Goal: Transaction & Acquisition: Purchase product/service

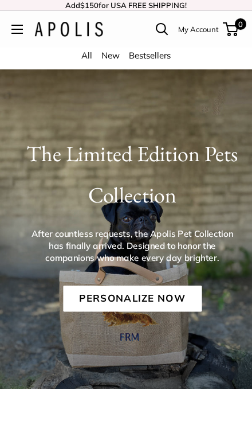
click at [92, 298] on link "Personalize Now" at bounding box center [132, 298] width 139 height 26
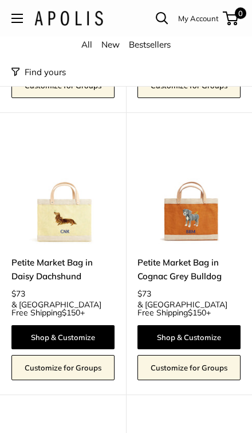
scroll to position [1531, 0]
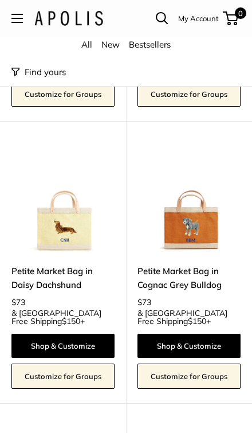
click at [174, 177] on img at bounding box center [189, 201] width 103 height 103
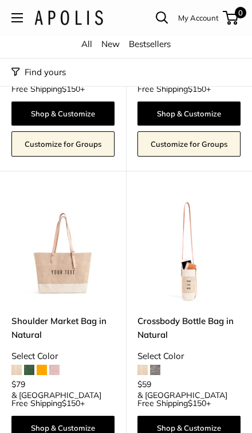
scroll to position [3003, 0]
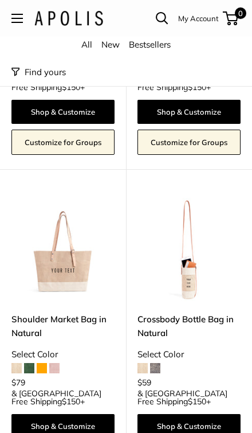
click at [156, 313] on link "Crossbody Bottle Bag in Natural" at bounding box center [189, 326] width 103 height 27
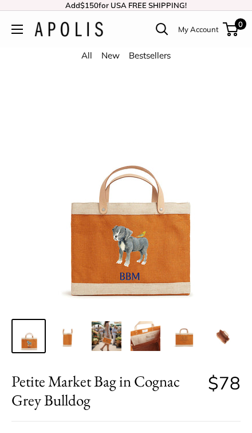
click at [62, 336] on img at bounding box center [68, 336] width 30 height 30
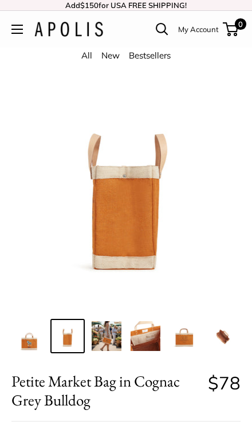
click at [104, 342] on img at bounding box center [107, 336] width 30 height 30
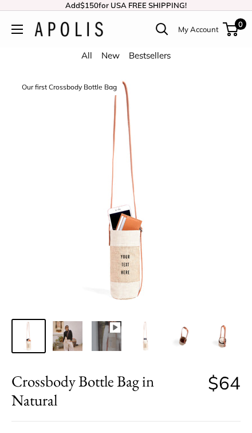
click at [72, 336] on img at bounding box center [68, 336] width 30 height 30
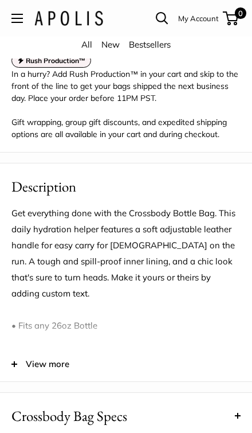
scroll to position [827, 0]
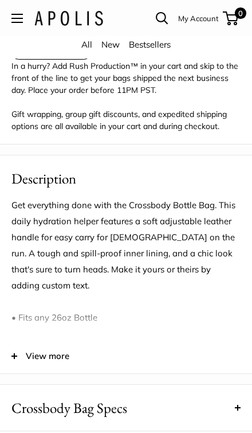
click at [26, 355] on button "View more" at bounding box center [126, 356] width 252 height 34
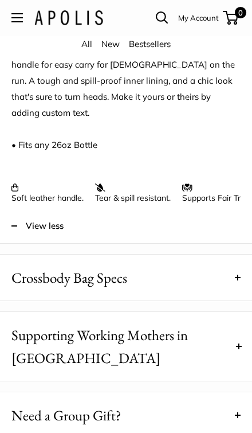
scroll to position [1022, 0]
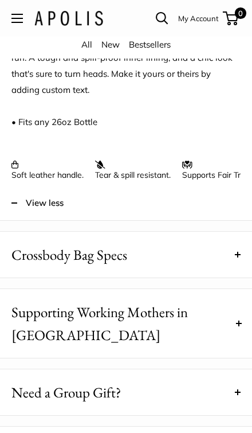
click at [34, 256] on span "Crossbody Bag Specs" at bounding box center [69, 254] width 116 height 23
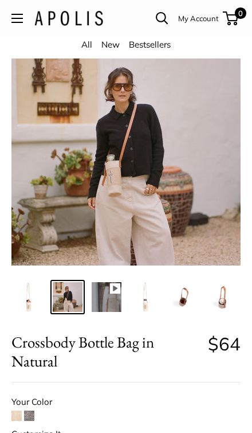
scroll to position [39, 0]
click at [145, 304] on img at bounding box center [146, 297] width 30 height 30
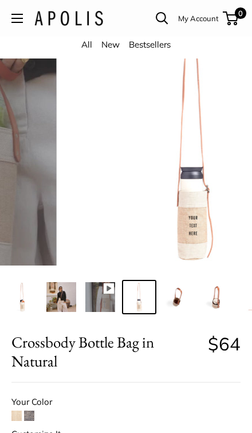
scroll to position [0, 7]
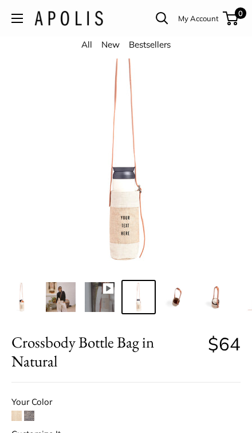
click at [102, 289] on img at bounding box center [100, 297] width 30 height 30
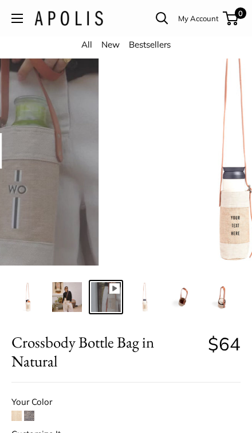
scroll to position [0, 0]
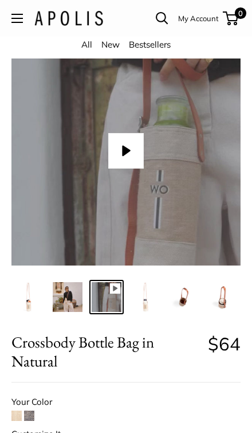
click at [122, 142] on button "Play" at bounding box center [126, 151] width 36 height 36
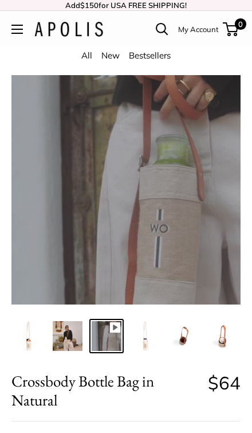
type input "*****"
